Goal: Complete application form

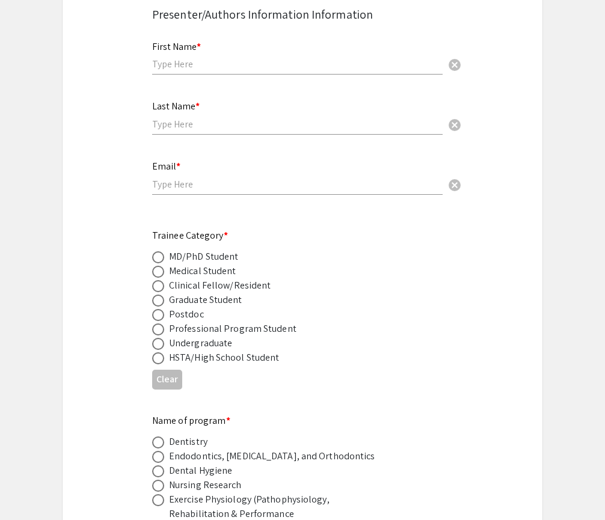
scroll to position [431, 0]
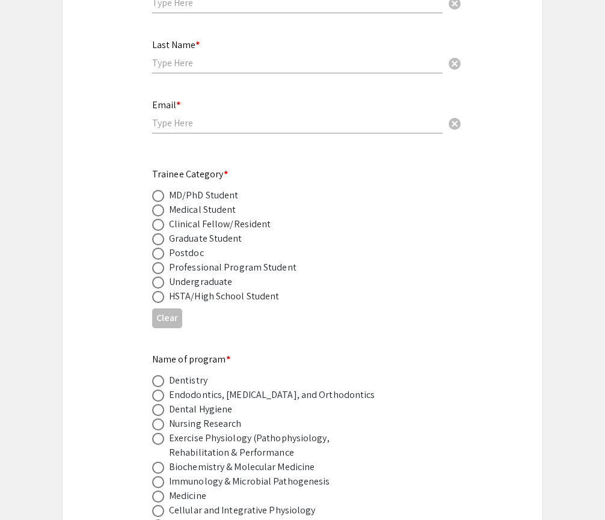
click at [178, 188] on div "MD/PhD Student" at bounding box center [203, 195] width 69 height 14
click at [162, 190] on span at bounding box center [158, 196] width 12 height 12
click at [162, 190] on input "radio" at bounding box center [158, 196] width 12 height 12
radio input "true"
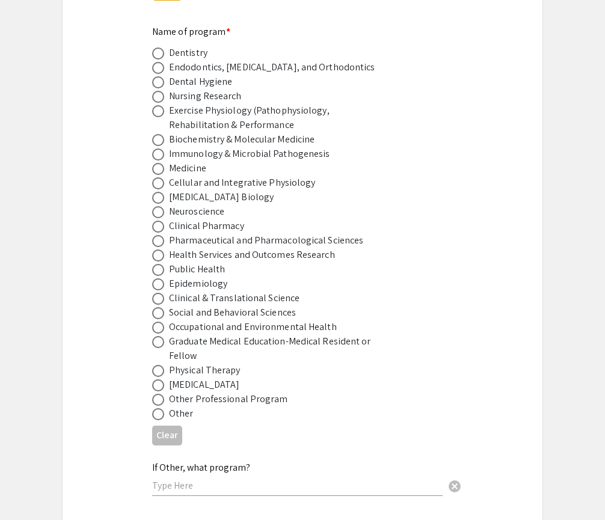
scroll to position [761, 0]
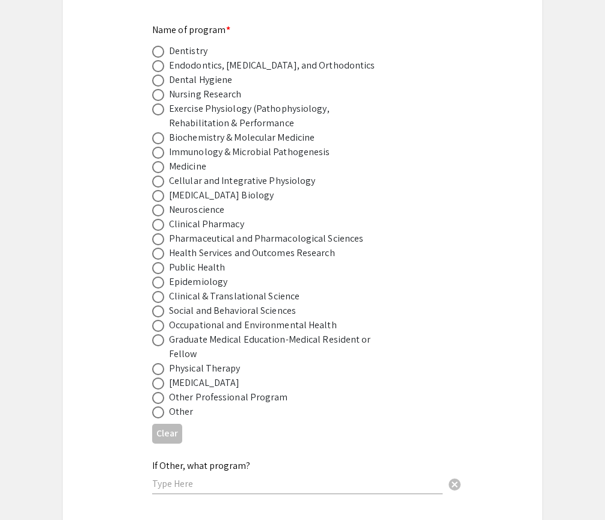
click at [162, 204] on span at bounding box center [158, 210] width 12 height 12
click at [162, 204] on input "radio" at bounding box center [158, 210] width 12 height 12
radio input "true"
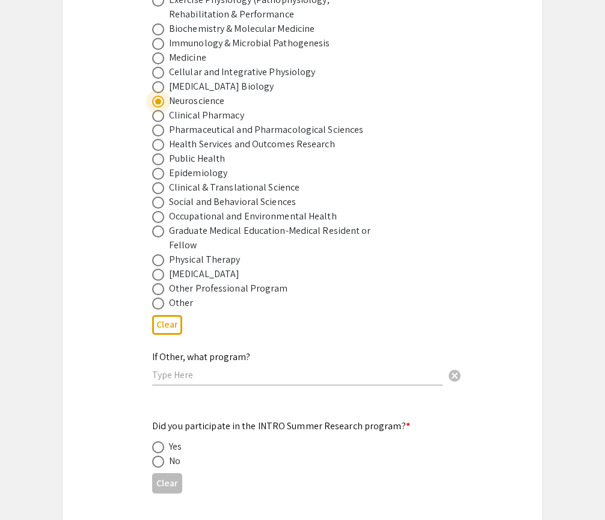
scroll to position [873, 0]
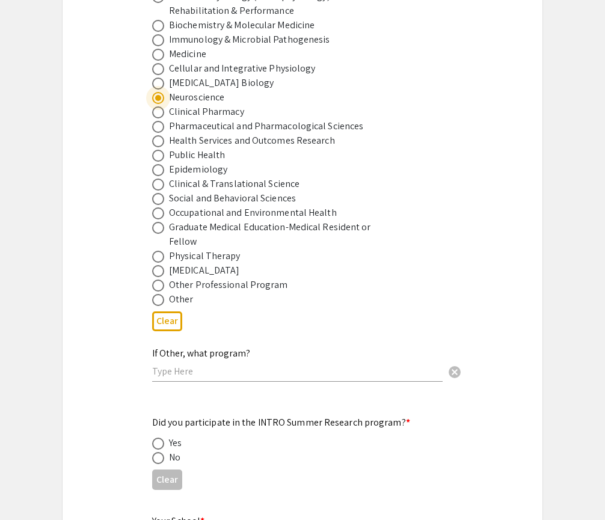
click at [171, 369] on div "If Other, what program? cancel" at bounding box center [297, 365] width 290 height 58
click at [171, 365] on input "text" at bounding box center [297, 371] width 290 height 13
click at [157, 294] on span at bounding box center [158, 300] width 12 height 12
click at [157, 294] on input "radio" at bounding box center [158, 300] width 12 height 12
radio input "true"
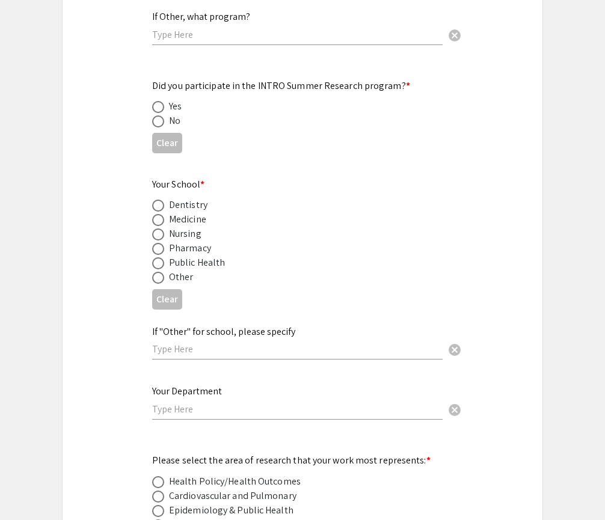
scroll to position [1206, 0]
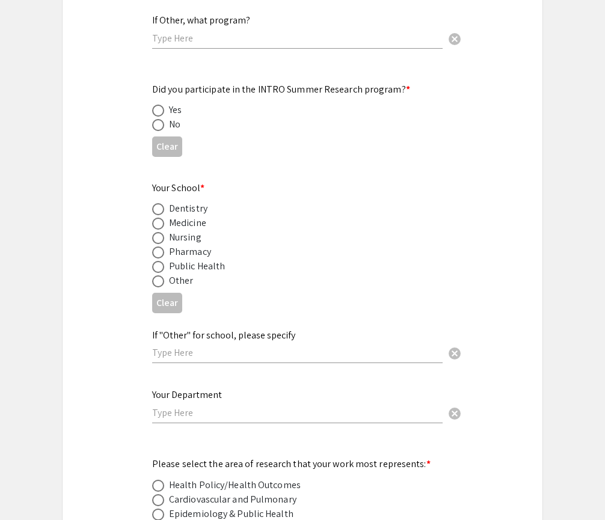
click at [172, 117] on div "No" at bounding box center [174, 124] width 11 height 14
click at [170, 117] on div "No" at bounding box center [174, 124] width 11 height 14
click at [162, 119] on span at bounding box center [158, 125] width 12 height 12
click at [162, 119] on input "radio" at bounding box center [158, 125] width 12 height 12
radio input "true"
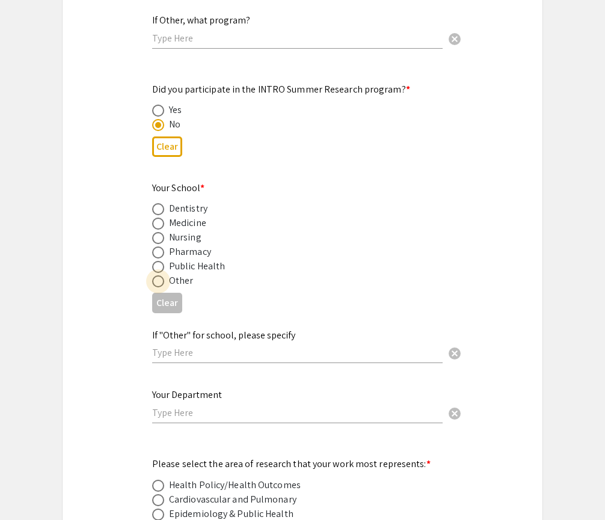
click at [165, 275] on label at bounding box center [160, 281] width 17 height 12
click at [164, 275] on input "radio" at bounding box center [158, 281] width 12 height 12
radio input "true"
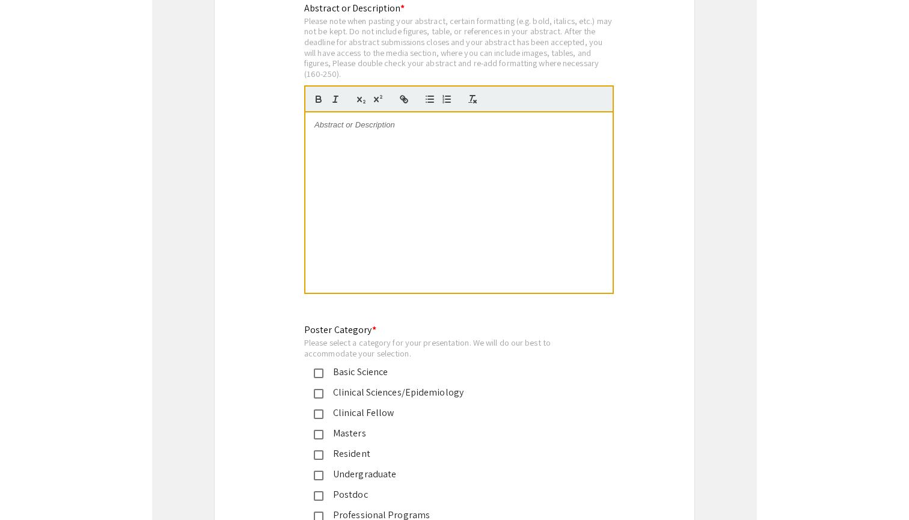
scroll to position [2464, 0]
